Goal: Information Seeking & Learning: Check status

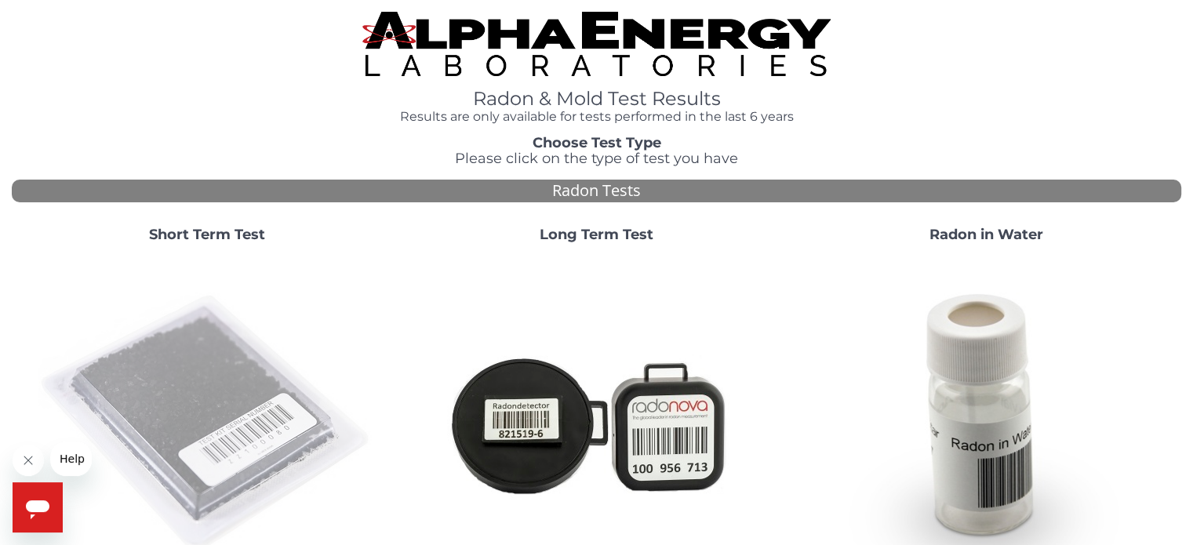
click at [146, 373] on img at bounding box center [206, 423] width 337 height 337
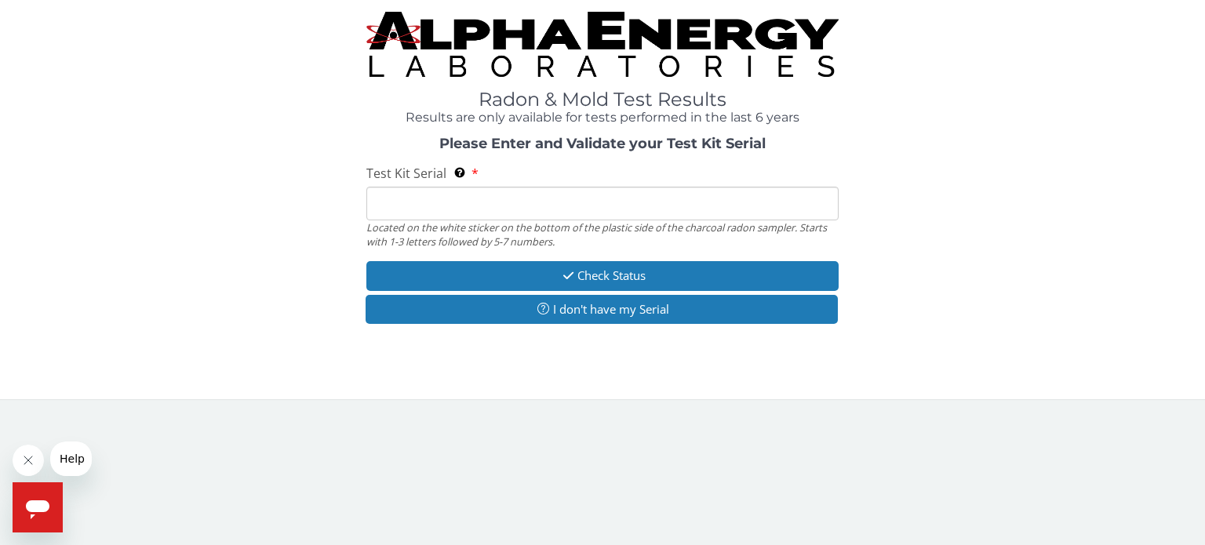
click at [407, 205] on input "Test Kit Serial Located on the white sticker on the bottom of the plastic side …" at bounding box center [602, 204] width 472 height 34
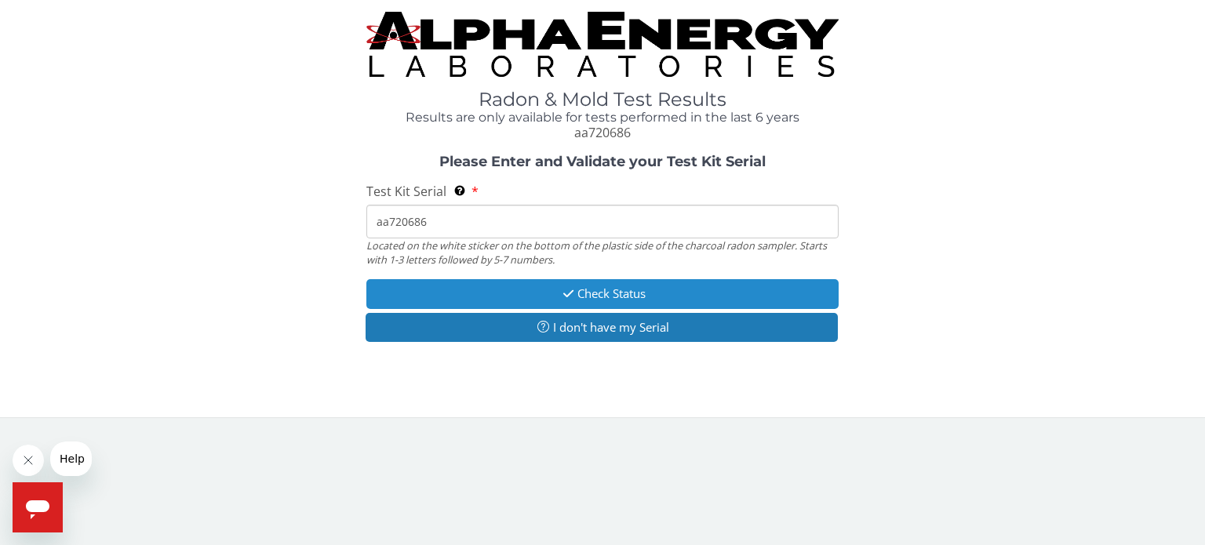
type input "aa720686"
click at [625, 289] on button "Check Status" at bounding box center [602, 293] width 472 height 29
